Goal: Task Accomplishment & Management: Manage account settings

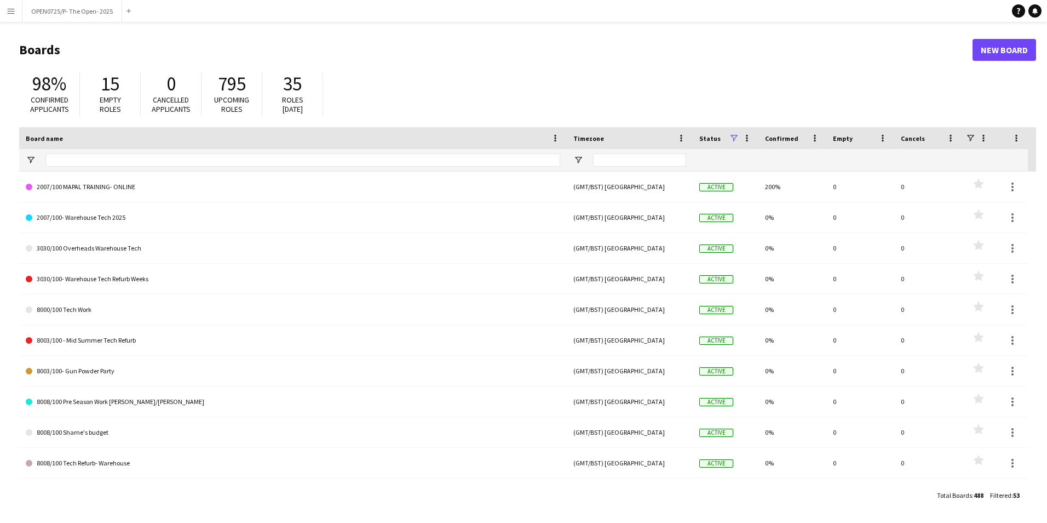
click at [10, 10] on app-icon "Menu" at bounding box center [11, 11] width 9 height 9
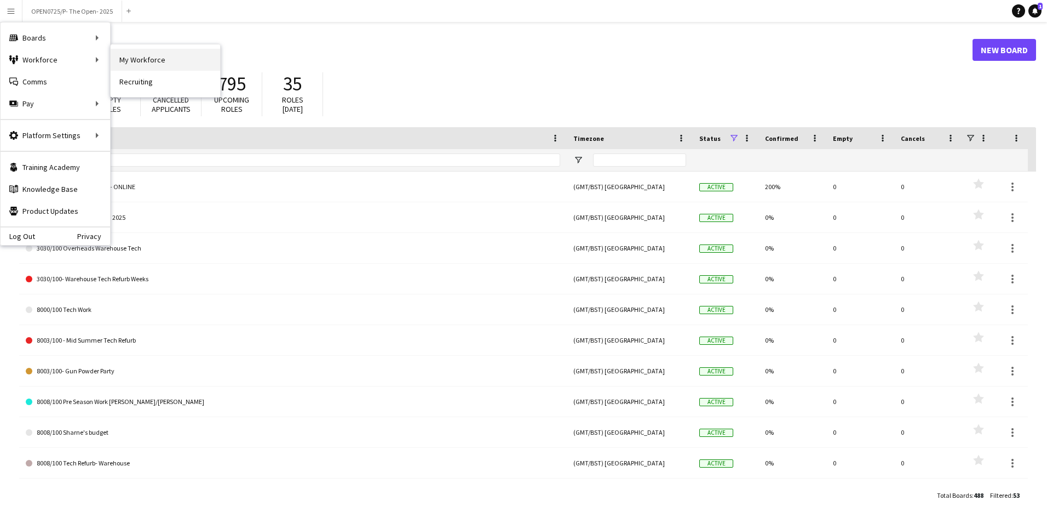
click at [140, 55] on link "My Workforce" at bounding box center [166, 60] width 110 height 22
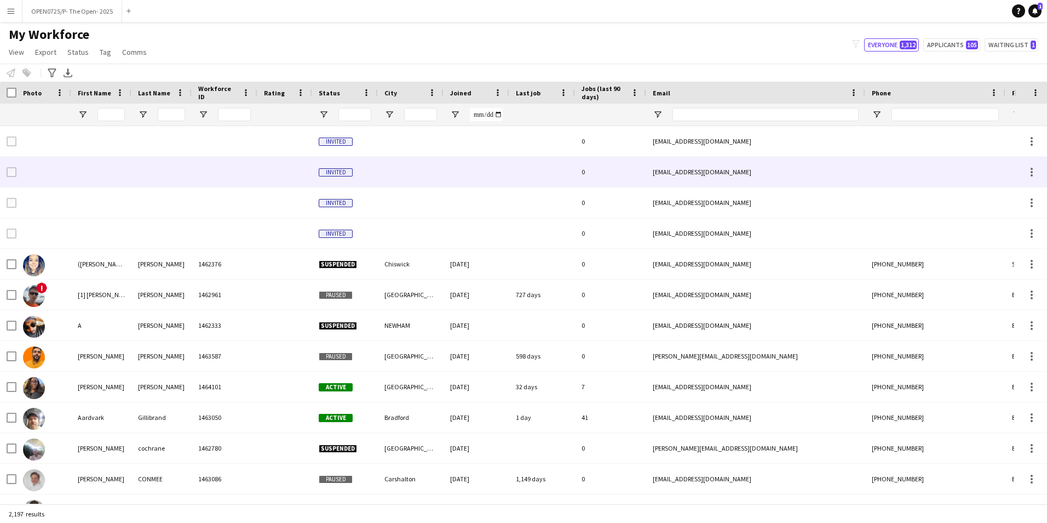
type input "******"
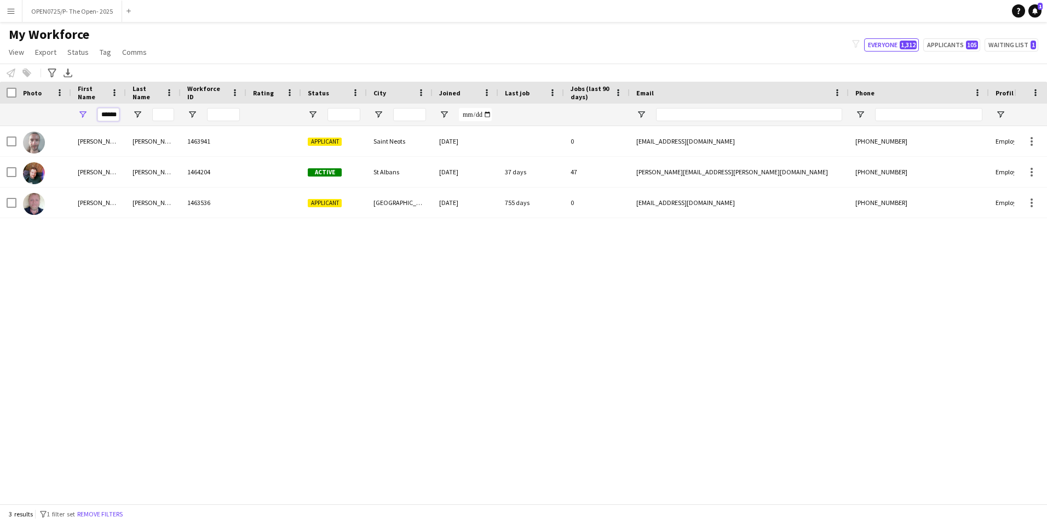
scroll to position [0, 4]
drag, startPoint x: 99, startPoint y: 114, endPoint x: 148, endPoint y: 119, distance: 50.1
click at [148, 119] on div "******" at bounding box center [585, 115] width 1171 height 22
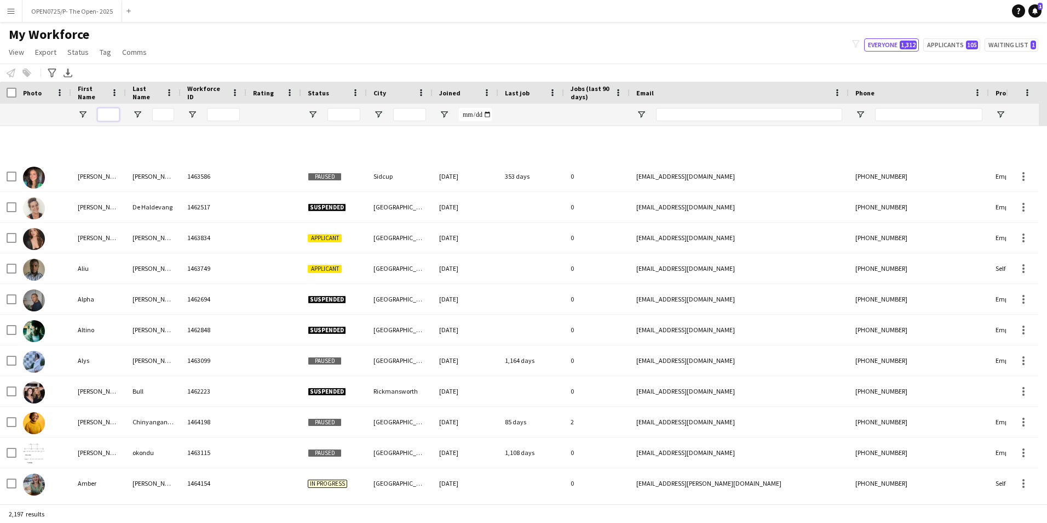
scroll to position [3999, 0]
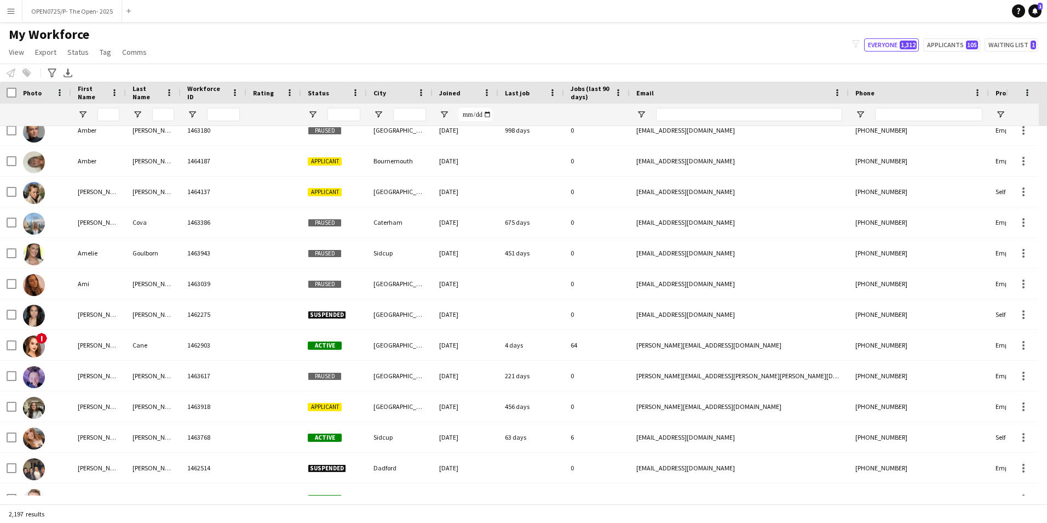
click at [316, 109] on div at bounding box center [334, 115] width 66 height 22
click at [314, 113] on span "Open Filter Menu" at bounding box center [313, 115] width 10 height 10
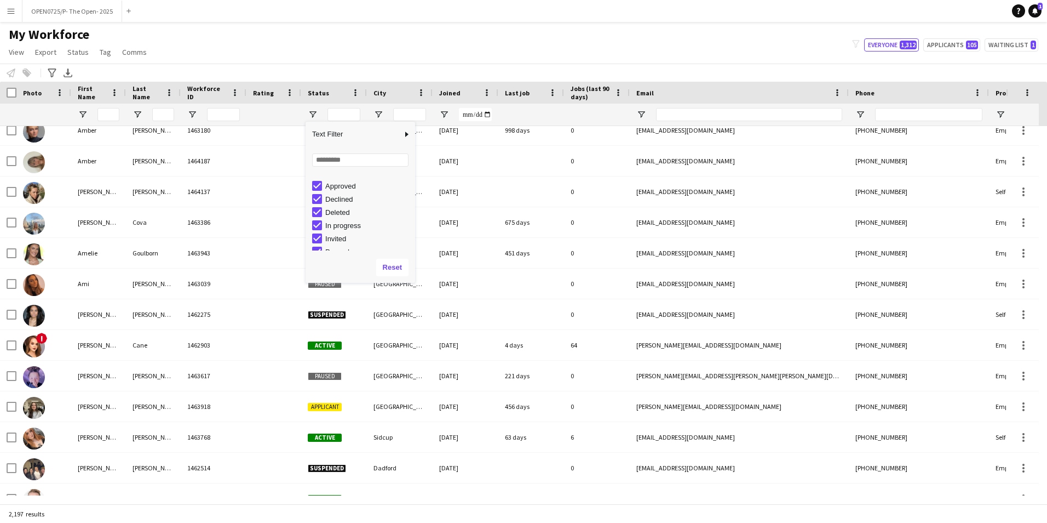
scroll to position [0, 0]
click at [330, 216] on div "Paused" at bounding box center [368, 218] width 87 height 8
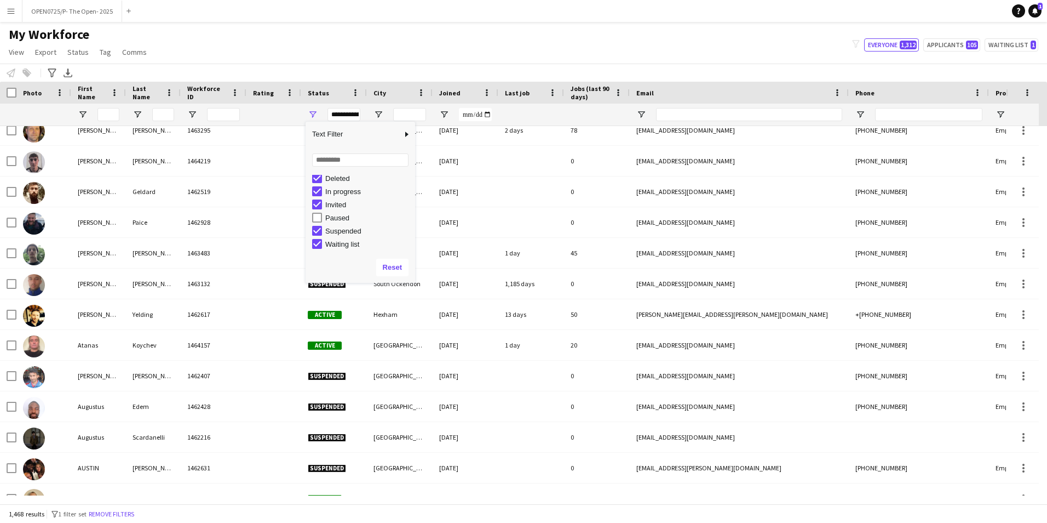
click at [339, 205] on div "Invited" at bounding box center [368, 204] width 87 height 8
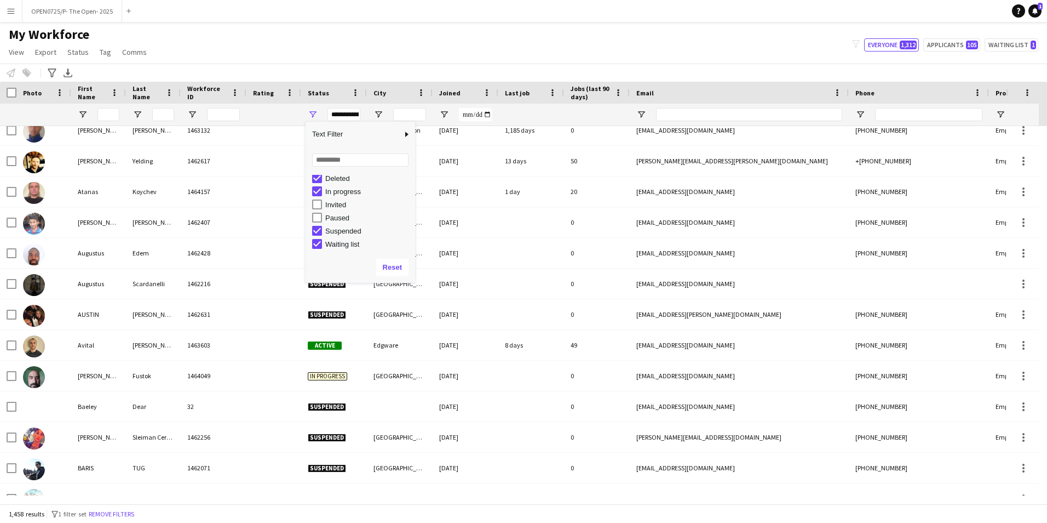
click at [337, 192] on div "In progress" at bounding box center [368, 191] width 87 height 8
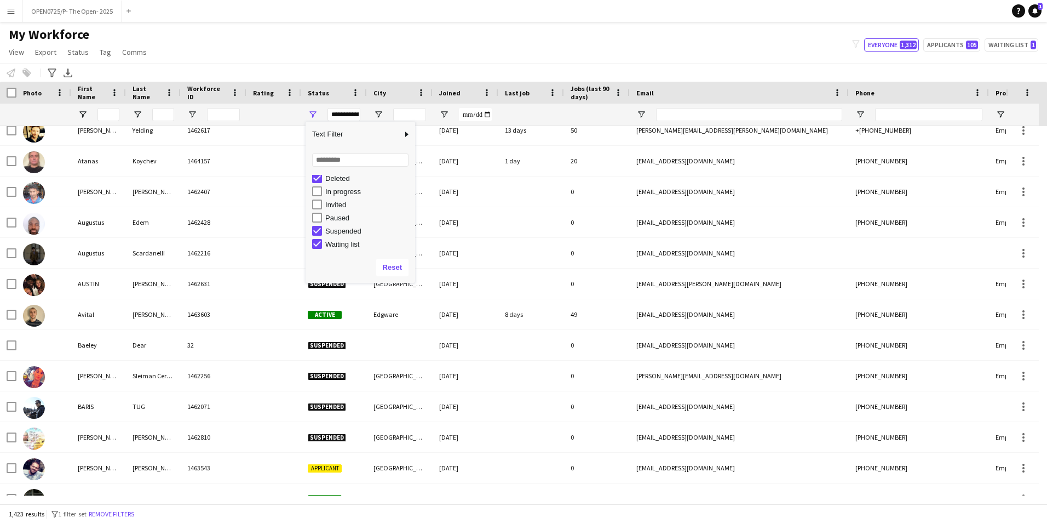
click at [339, 176] on div "Deleted" at bounding box center [368, 178] width 87 height 8
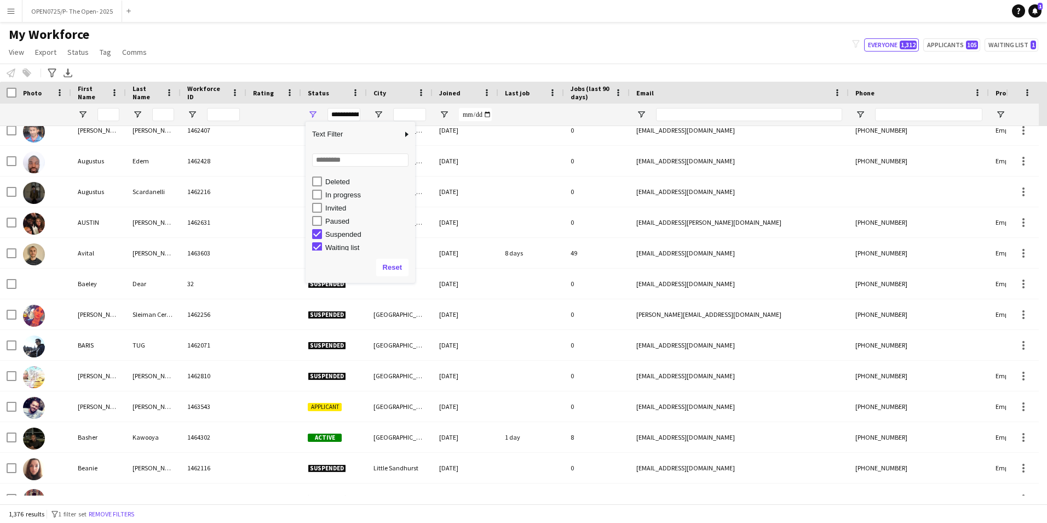
click at [335, 248] on div "Waiting list" at bounding box center [368, 247] width 87 height 8
click at [334, 194] on div "Active" at bounding box center [368, 195] width 87 height 8
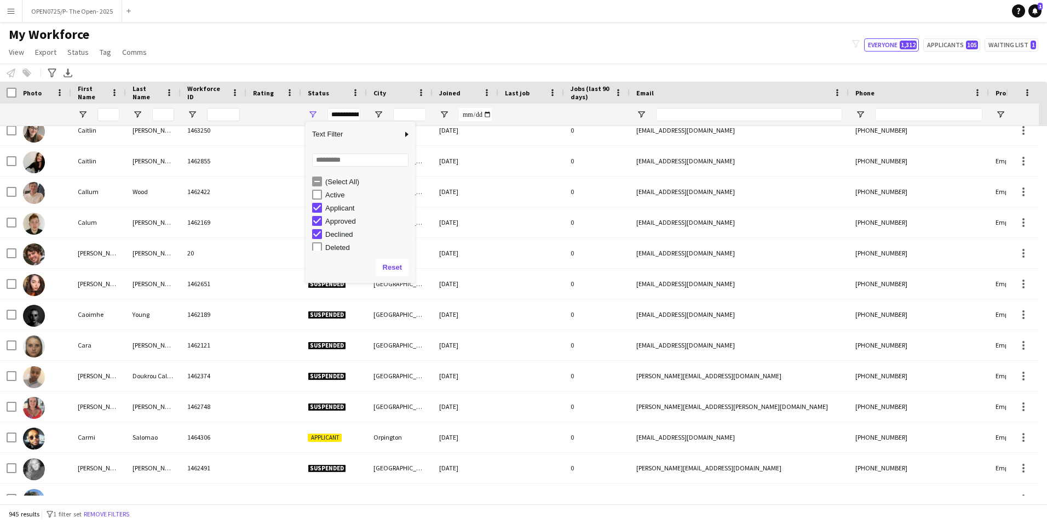
click at [338, 209] on div "Applicant" at bounding box center [368, 208] width 87 height 8
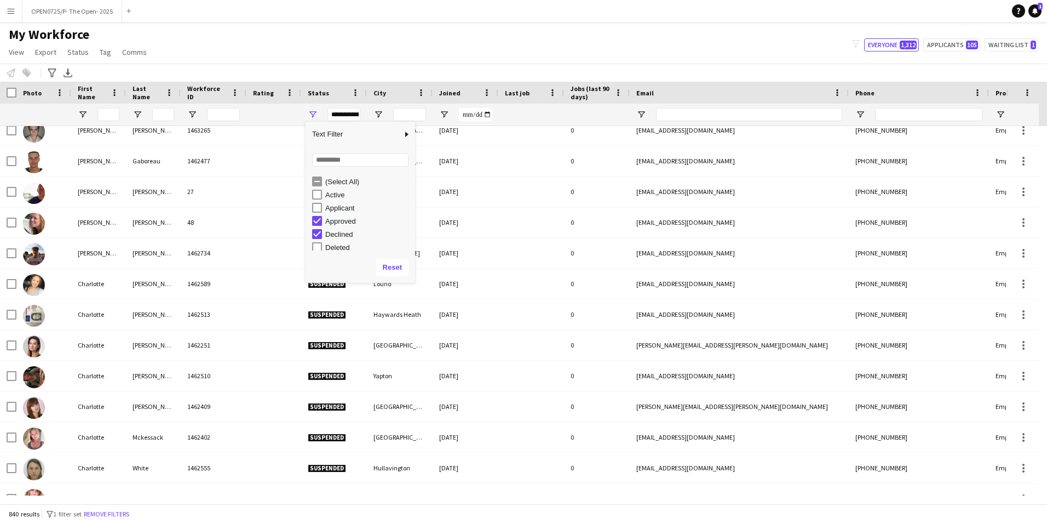
click at [338, 220] on div "Approved" at bounding box center [368, 221] width 87 height 8
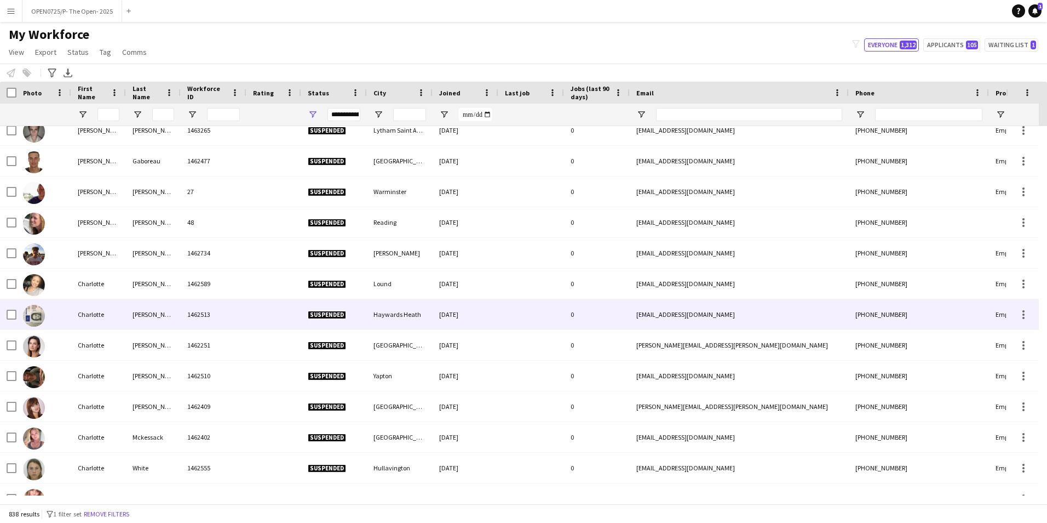
click at [558, 303] on div at bounding box center [531, 314] width 66 height 30
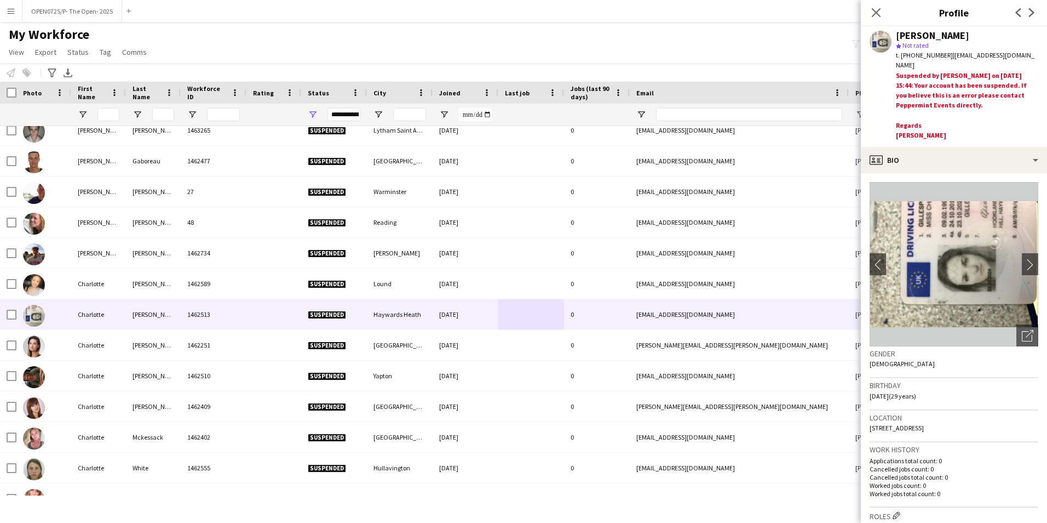
click at [703, 2] on app-navbar "Menu Boards Boards Boards All jobs Status Workforce Workforce My Workforce Recr…" at bounding box center [523, 11] width 1047 height 22
click at [882, 12] on app-icon "Close pop-in" at bounding box center [877, 13] width 16 height 16
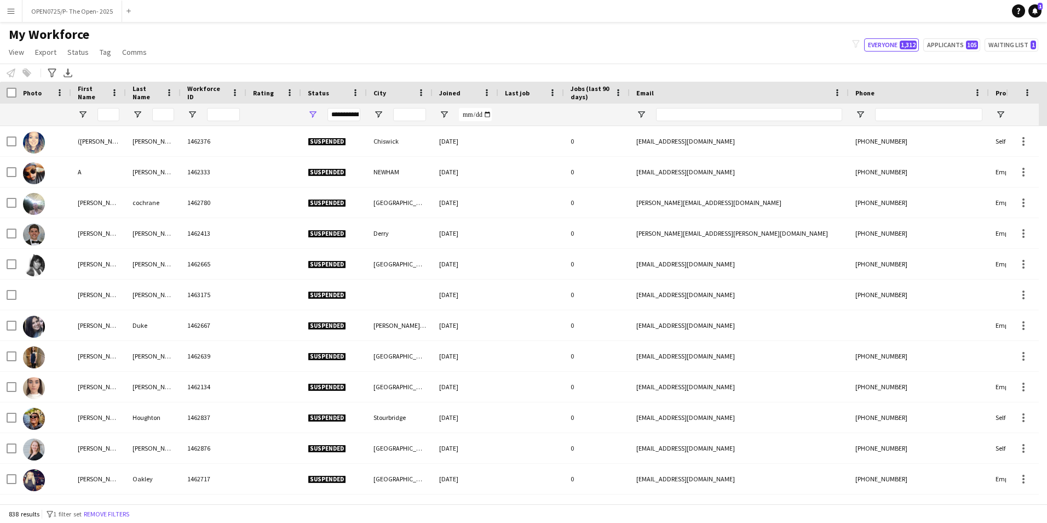
click at [340, 113] on div "**********" at bounding box center [344, 114] width 33 height 13
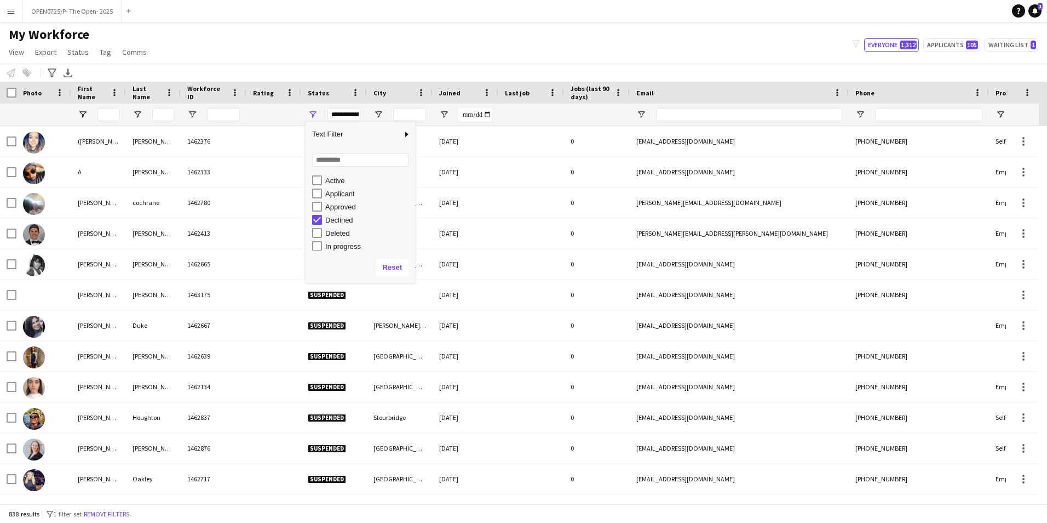
click at [344, 192] on div "Applicant" at bounding box center [368, 194] width 87 height 8
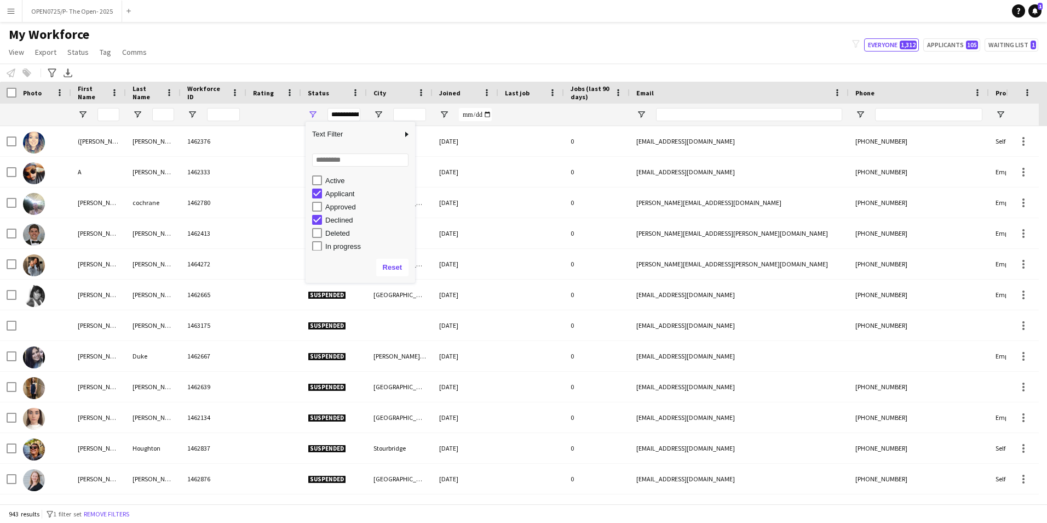
click at [312, 219] on div "Declined" at bounding box center [361, 219] width 110 height 13
type input "**********"
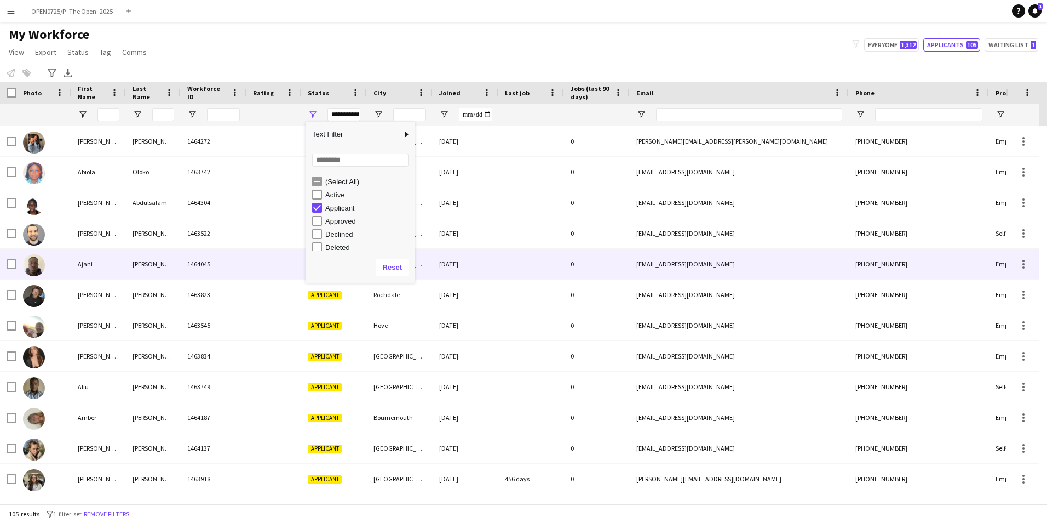
click at [567, 277] on div "0" at bounding box center [597, 264] width 66 height 30
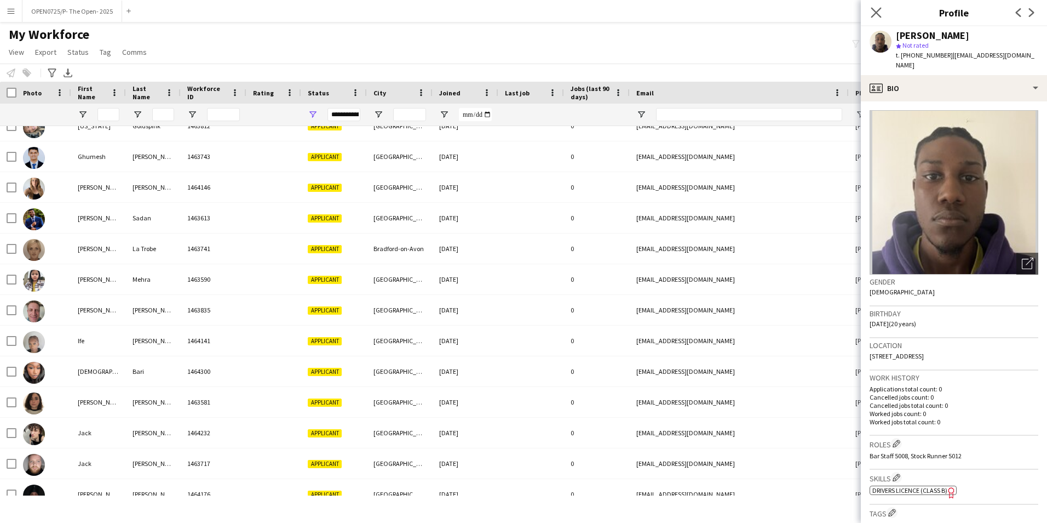
click at [882, 10] on app-icon "Close pop-in" at bounding box center [877, 13] width 16 height 16
